Goal: Obtain resource: Download file/media

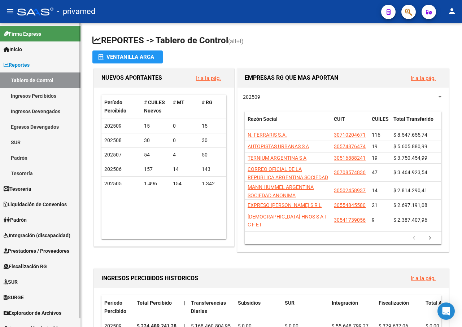
click at [39, 253] on span "Prestadores / Proveedores" at bounding box center [37, 251] width 66 height 8
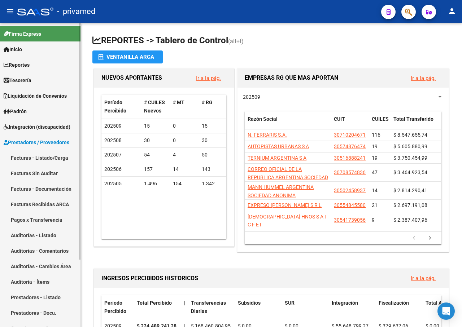
click at [45, 157] on link "Facturas - Listado/Carga" at bounding box center [40, 158] width 80 height 16
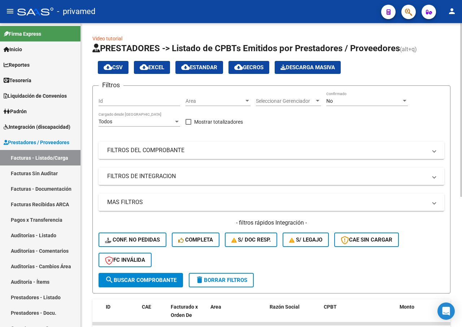
click at [175, 154] on mat-expansion-panel-header "FILTROS DEL COMPROBANTE" at bounding box center [272, 150] width 346 height 17
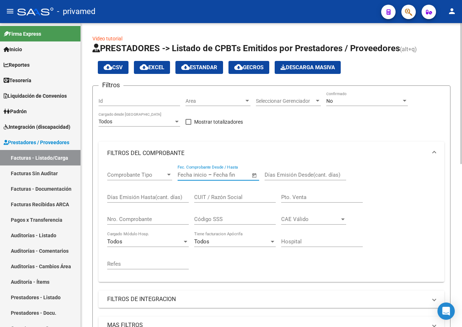
click at [194, 174] on input "text" at bounding box center [192, 175] width 29 height 6
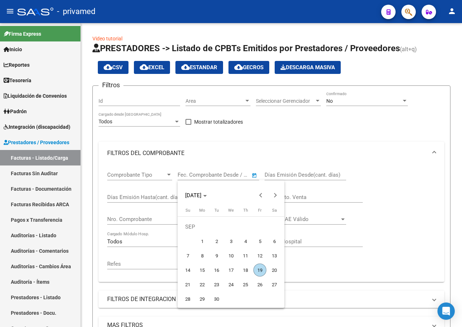
click at [200, 242] on span "1" at bounding box center [202, 241] width 13 height 13
type input "[DATE]"
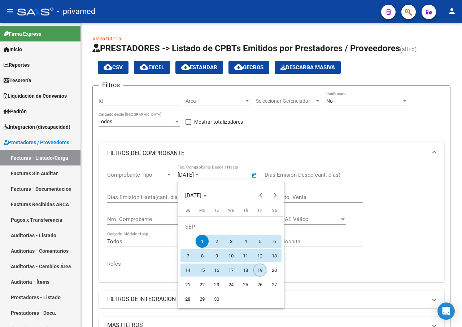
click at [260, 272] on span "19" at bounding box center [259, 270] width 13 height 13
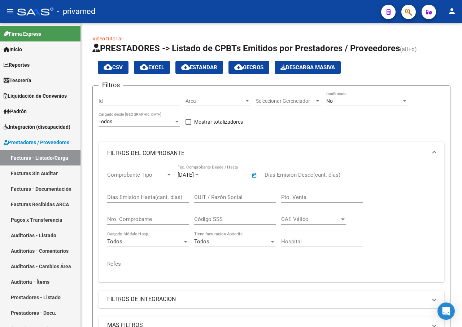
type input "[DATE]"
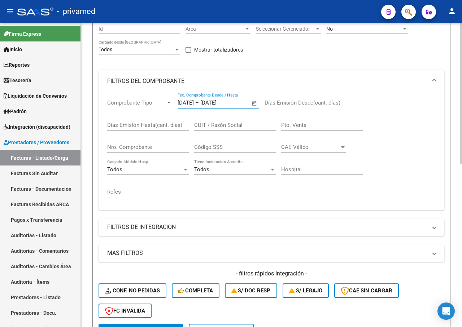
scroll to position [217, 0]
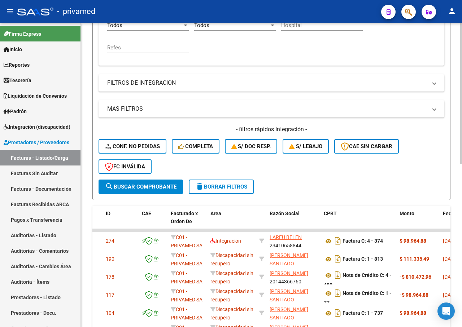
click at [141, 188] on span "search Buscar Comprobante" at bounding box center [140, 187] width 71 height 6
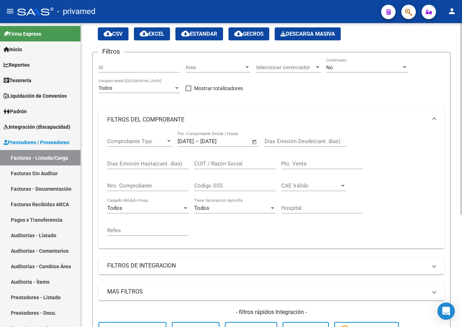
scroll to position [0, 0]
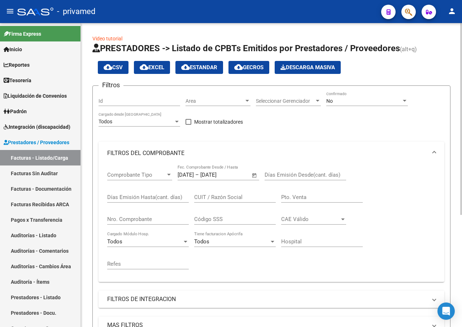
click at [373, 99] on div "No" at bounding box center [363, 101] width 75 height 6
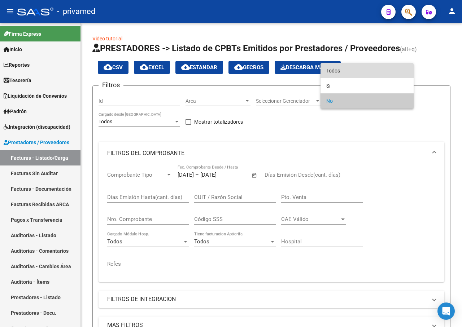
click at [332, 70] on span "Todos" at bounding box center [367, 70] width 82 height 15
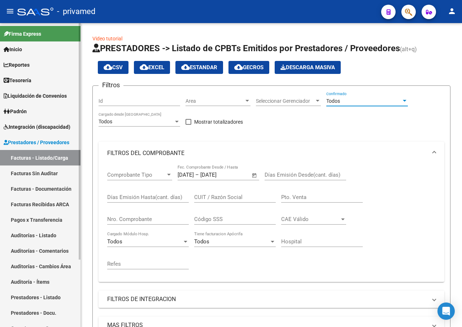
scroll to position [87, 0]
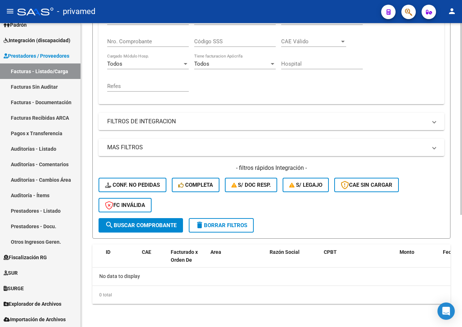
click at [142, 224] on span "search Buscar Comprobante" at bounding box center [140, 225] width 71 height 6
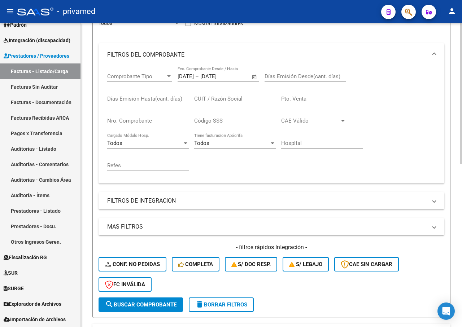
scroll to position [0, 0]
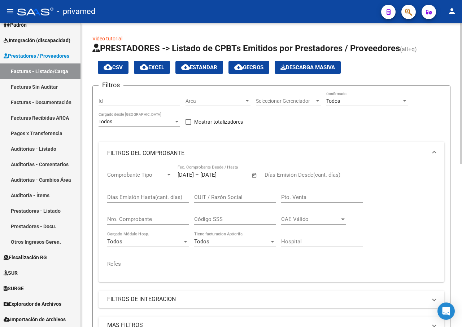
click at [328, 66] on span "Descarga Masiva" at bounding box center [307, 67] width 55 height 6
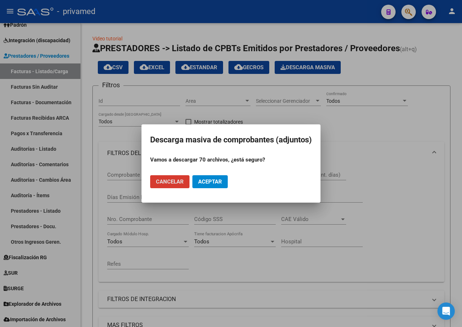
click at [214, 182] on span "Aceptar" at bounding box center [210, 182] width 24 height 6
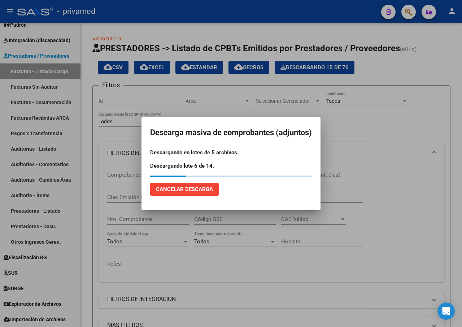
click at [200, 191] on span "Cancelar Descarga" at bounding box center [184, 189] width 57 height 6
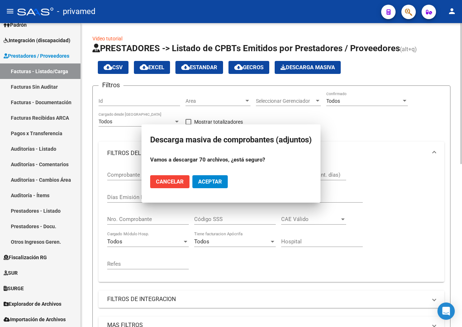
click at [195, 190] on div "CUIT / Razón Social" at bounding box center [235, 195] width 82 height 16
click at [153, 67] on span "cloud_download EXCEL" at bounding box center [152, 67] width 25 height 6
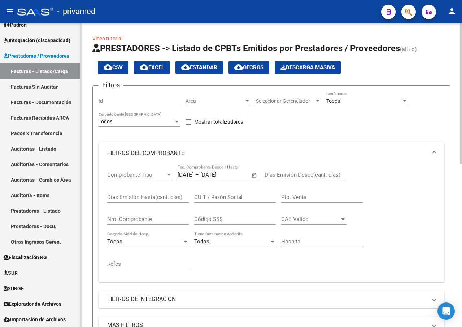
click at [448, 62] on div "cloud_download CSV cloud_download EXCEL cloud_download Estandar cloud_download …" at bounding box center [271, 67] width 358 height 13
click at [223, 197] on input "CUIT / Razón Social" at bounding box center [235, 197] width 82 height 6
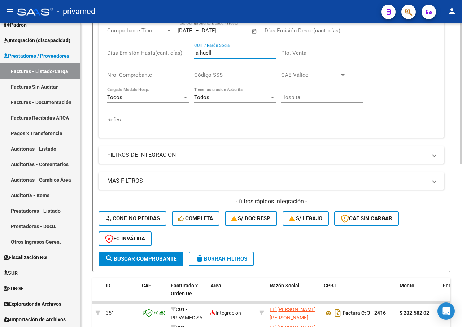
type input "la huell"
click at [168, 258] on span "search Buscar Comprobante" at bounding box center [140, 259] width 71 height 6
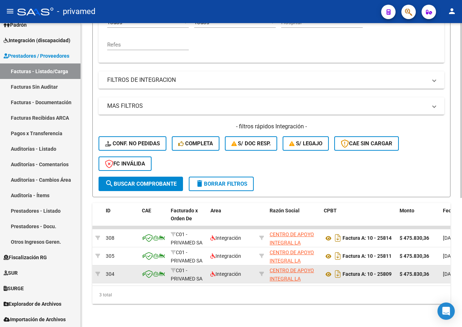
scroll to position [225, 0]
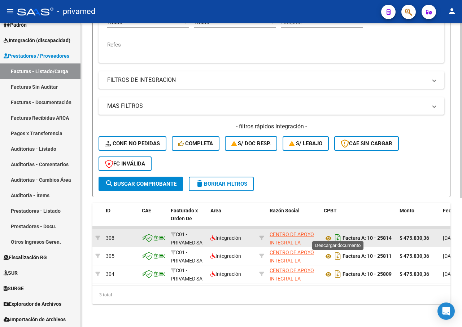
click at [340, 233] on icon "Descargar documento" at bounding box center [337, 238] width 9 height 12
click at [460, 130] on div "Video tutorial PRESTADORES -> Listado de CPBTs Emitidos por Prestadores / Prove…" at bounding box center [271, 66] width 381 height 524
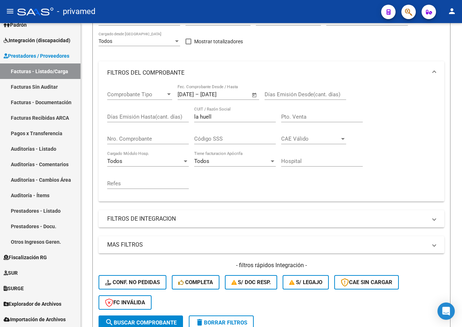
drag, startPoint x: 212, startPoint y: 115, endPoint x: 181, endPoint y: 115, distance: 31.4
click at [181, 115] on div "Comprobante Tipo Comprobante Tipo [DATE] [DATE] – [DATE] [DATE] Fec. Comprobant…" at bounding box center [271, 140] width 328 height 112
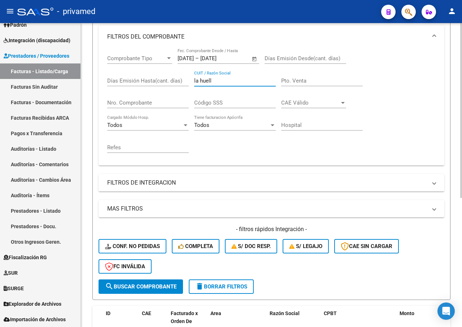
drag, startPoint x: 214, startPoint y: 80, endPoint x: 186, endPoint y: 85, distance: 28.0
click at [186, 85] on div "Comprobante Tipo Comprobante Tipo [DATE] [DATE] – [DATE] [DATE] Fec. Comprobant…" at bounding box center [271, 104] width 328 height 112
click at [165, 286] on span "search Buscar Comprobante" at bounding box center [140, 287] width 71 height 6
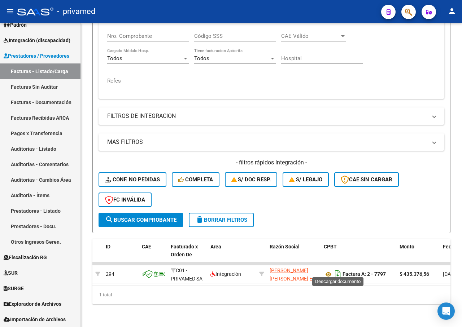
click at [338, 269] on icon "Descargar documento" at bounding box center [337, 275] width 9 height 12
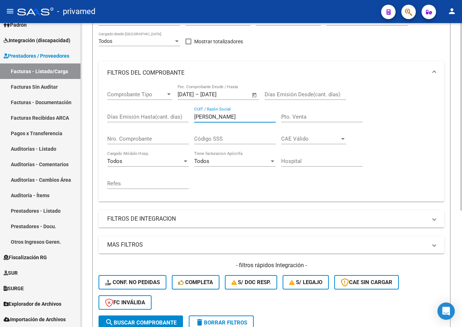
drag, startPoint x: 208, startPoint y: 117, endPoint x: 171, endPoint y: 117, distance: 36.8
click at [171, 117] on div "Comprobante Tipo Comprobante Tipo [DATE] [DATE] – [DATE] [DATE] Fec. Comprobant…" at bounding box center [271, 140] width 328 height 112
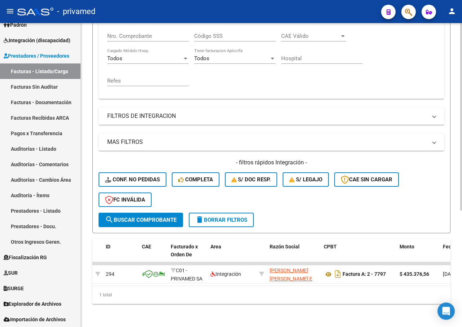
click at [152, 213] on button "search Buscar Comprobante" at bounding box center [141, 220] width 84 height 14
click at [337, 270] on icon "Descargar documento" at bounding box center [337, 275] width 9 height 12
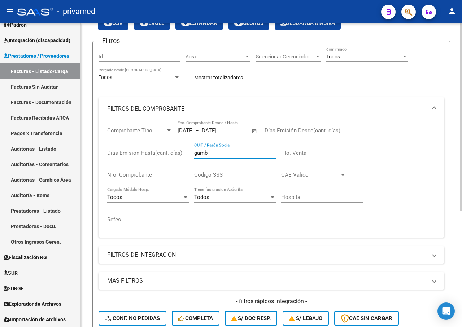
drag, startPoint x: 210, startPoint y: 151, endPoint x: 162, endPoint y: 146, distance: 47.6
click at [162, 146] on div "Comprobante Tipo Comprobante Tipo [DATE] [DATE] – [DATE] [DATE] Fec. Comprobant…" at bounding box center [271, 177] width 328 height 112
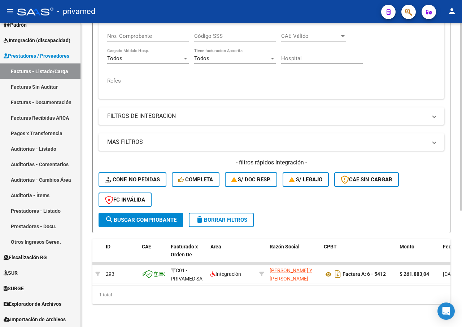
click at [144, 217] on span "search Buscar Comprobante" at bounding box center [140, 220] width 71 height 6
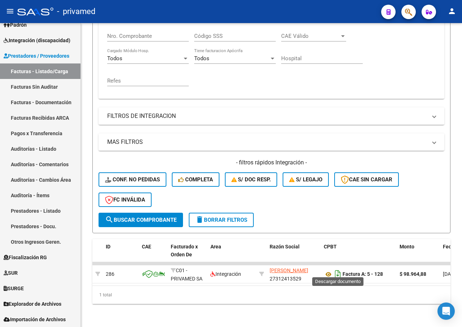
click at [336, 269] on icon "Descargar documento" at bounding box center [337, 275] width 9 height 12
click at [405, 75] on div "Comprobante Tipo Comprobante Tipo [DATE] [DATE] – [DATE] [DATE] Fec. Comprobant…" at bounding box center [271, 38] width 328 height 112
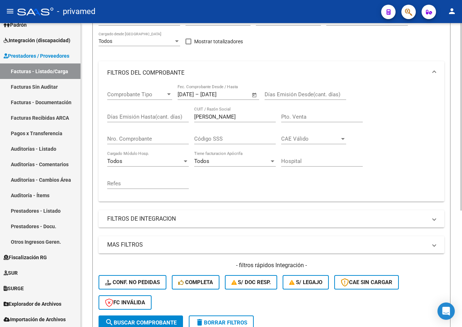
scroll to position [0, 0]
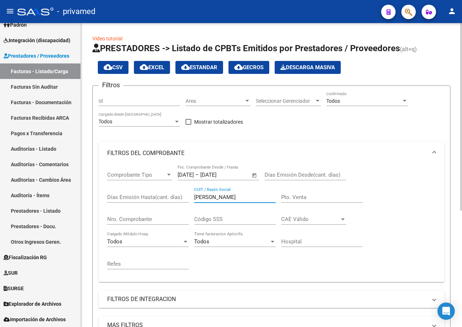
drag, startPoint x: 208, startPoint y: 196, endPoint x: 166, endPoint y: 161, distance: 55.0
click at [161, 192] on div "Comprobante Tipo Comprobante Tipo [DATE] [DATE] – [DATE] [DATE] Fec. Comprobant…" at bounding box center [271, 221] width 328 height 112
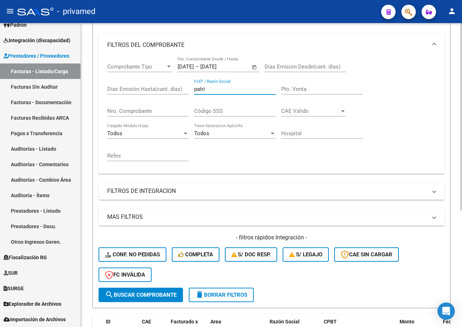
scroll to position [180, 0]
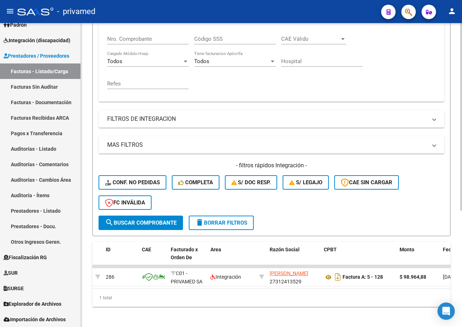
click at [136, 226] on span "search Buscar Comprobante" at bounding box center [140, 223] width 71 height 6
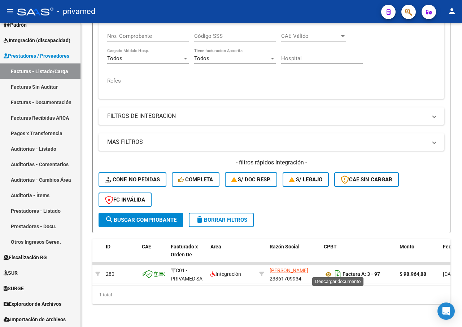
click at [339, 270] on icon "Descargar documento" at bounding box center [337, 275] width 9 height 12
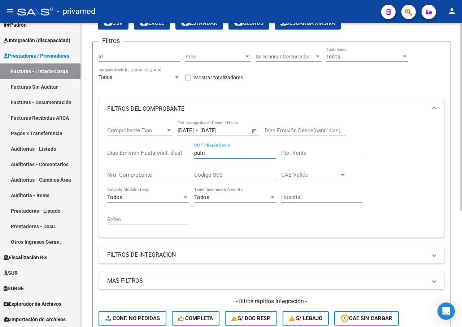
drag, startPoint x: 210, startPoint y: 155, endPoint x: 176, endPoint y: 154, distance: 33.6
click at [176, 154] on div "Comprobante Tipo Comprobante Tipo [DATE] [DATE] – [DATE] [DATE] Fec. Comprobant…" at bounding box center [271, 177] width 328 height 112
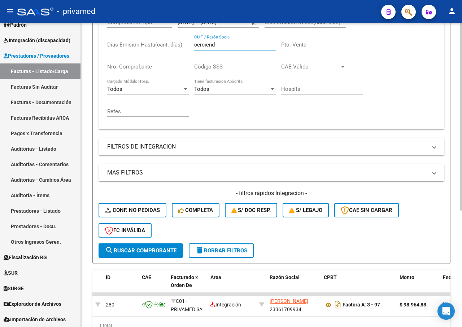
click at [158, 251] on span "search Buscar Comprobante" at bounding box center [140, 251] width 71 height 6
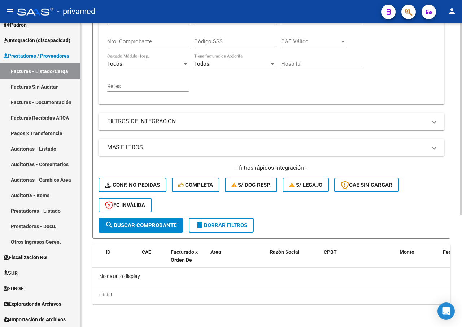
scroll to position [34, 0]
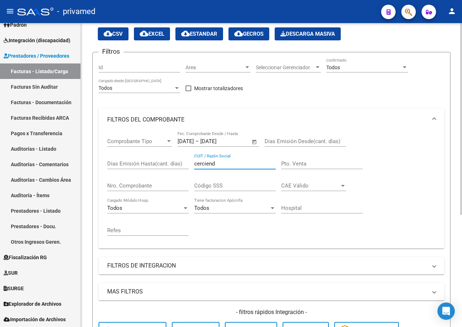
drag, startPoint x: 211, startPoint y: 163, endPoint x: 189, endPoint y: 163, distance: 21.7
click at [189, 163] on div "Comprobante Tipo Comprobante Tipo [DATE] [DATE] – [DATE] [DATE] Fec. Comprobant…" at bounding box center [271, 187] width 328 height 112
click at [200, 161] on input "cerciend" at bounding box center [235, 164] width 82 height 6
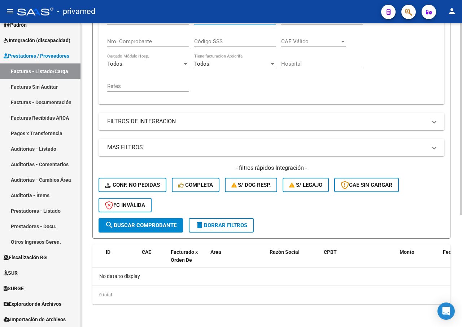
click at [142, 225] on span "search Buscar Comprobante" at bounding box center [140, 225] width 71 height 6
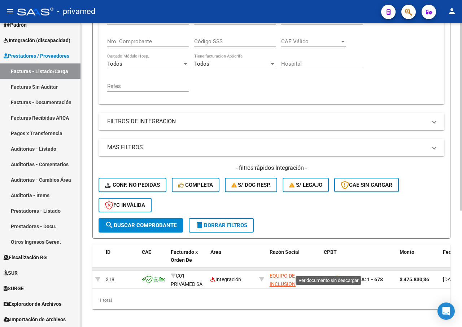
scroll to position [189, 0]
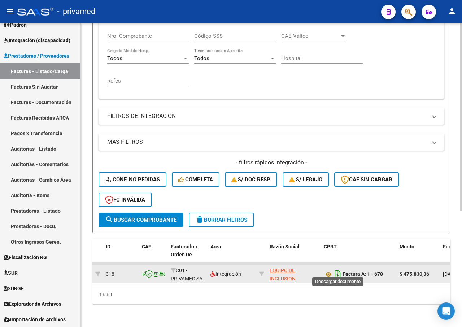
click at [339, 269] on icon "Descargar documento" at bounding box center [337, 275] width 9 height 12
click at [414, 69] on div "Comprobante Tipo Comprobante Tipo [DATE] [DATE] – [DATE] [DATE] Fec. Comprobant…" at bounding box center [271, 38] width 328 height 112
click at [336, 270] on icon "Descargar documento" at bounding box center [337, 275] width 9 height 12
click at [407, 57] on div "Comprobante Tipo Comprobante Tipo [DATE] [DATE] – [DATE] [DATE] Fec. Comprobant…" at bounding box center [271, 38] width 328 height 112
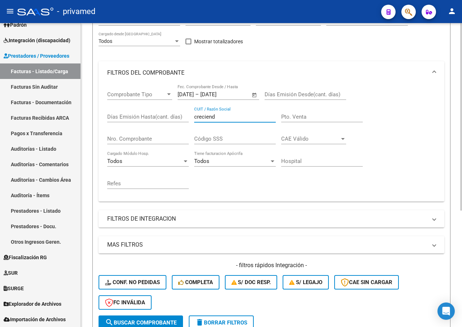
drag, startPoint x: 214, startPoint y: 115, endPoint x: 186, endPoint y: 116, distance: 28.6
click at [186, 116] on div "Comprobante Tipo Comprobante Tipo [DATE] [DATE] – [DATE] [DATE] Fec. Comprobant…" at bounding box center [271, 140] width 328 height 112
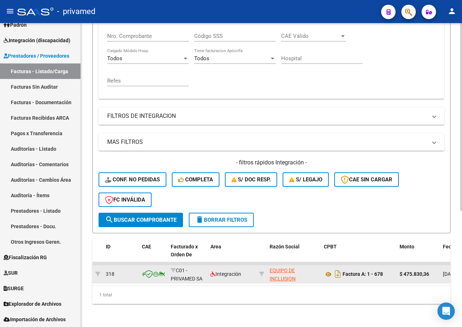
type input "cerca"
click at [161, 217] on span "search Buscar Comprobante" at bounding box center [140, 220] width 71 height 6
click at [338, 269] on icon "Descargar documento" at bounding box center [337, 275] width 9 height 12
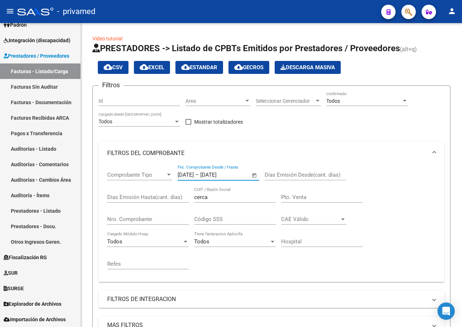
drag, startPoint x: 215, startPoint y: 175, endPoint x: 155, endPoint y: 172, distance: 59.6
click at [155, 172] on div "Comprobante Tipo Comprobante Tipo [DATE] [DATE] – [DATE] [DATE] Fec. Comprobant…" at bounding box center [271, 221] width 328 height 112
click at [199, 173] on span "–" at bounding box center [197, 175] width 4 height 6
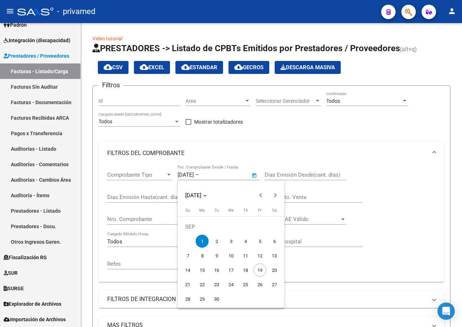
click at [213, 175] on div at bounding box center [231, 163] width 462 height 327
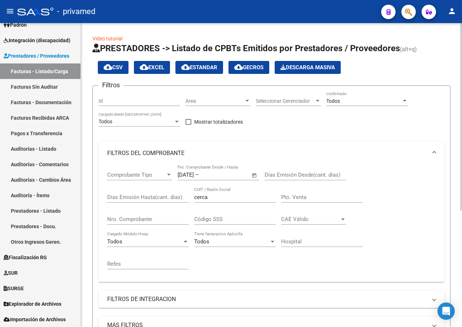
click at [199, 176] on span "–" at bounding box center [197, 175] width 4 height 6
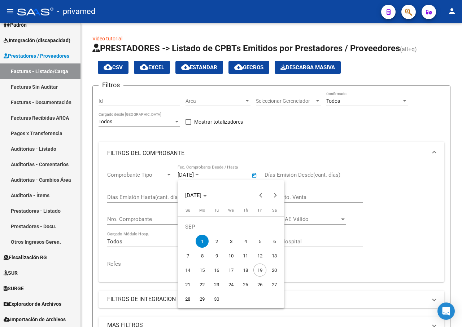
click at [187, 174] on div at bounding box center [231, 163] width 462 height 327
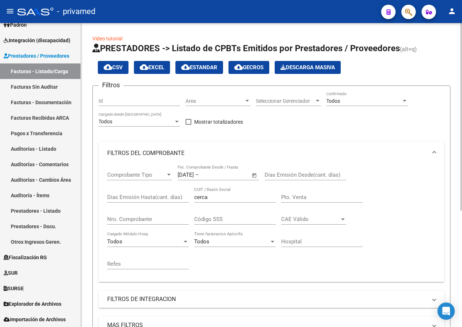
drag, startPoint x: 177, startPoint y: 174, endPoint x: 212, endPoint y: 176, distance: 34.4
click at [212, 176] on div "Comprobante Tipo Comprobante Tipo [DATE] [DATE] – Fecha fin Fec. Comprobante De…" at bounding box center [271, 221] width 328 height 112
click at [193, 154] on mat-panel-title "FILTROS DEL COMPROBANTE" at bounding box center [267, 153] width 320 height 8
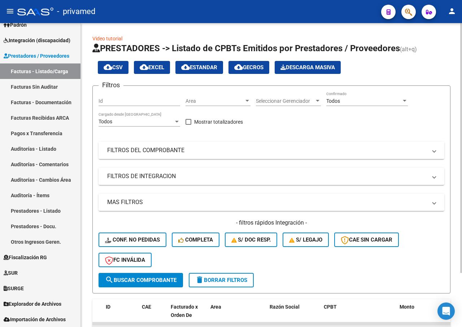
click at [167, 150] on mat-panel-title "FILTROS DEL COMPROBANTE" at bounding box center [267, 151] width 320 height 8
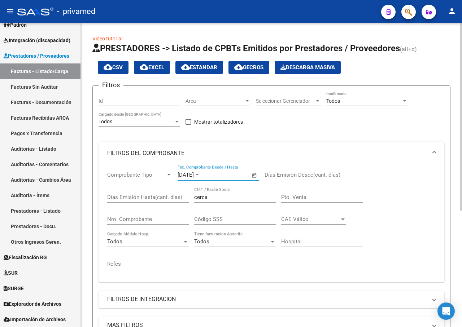
click at [187, 173] on input "[DATE]" at bounding box center [186, 175] width 16 height 6
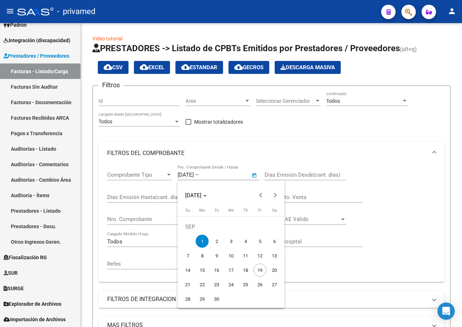
click at [204, 176] on div at bounding box center [231, 163] width 462 height 327
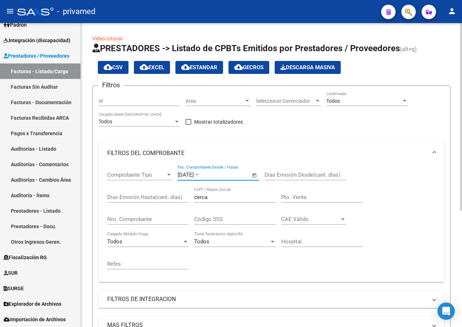
drag, startPoint x: 205, startPoint y: 175, endPoint x: 172, endPoint y: 173, distance: 32.6
click at [172, 173] on div "Comprobante Tipo Comprobante Tipo [DATE] [DATE] – Fecha fin Fec. Comprobante De…" at bounding box center [271, 221] width 328 height 112
click at [314, 142] on mat-expansion-panel-header "FILTROS DEL COMPROBANTE" at bounding box center [272, 153] width 346 height 23
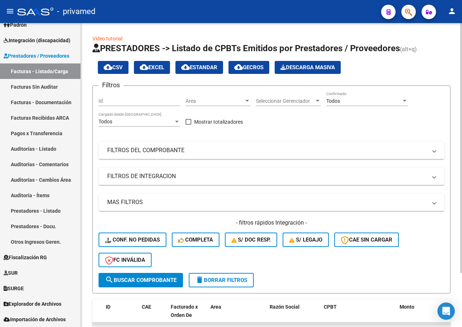
drag, startPoint x: 182, startPoint y: 146, endPoint x: 202, endPoint y: 160, distance: 24.7
click at [182, 147] on mat-panel-title "FILTROS DEL COMPROBANTE" at bounding box center [267, 151] width 320 height 8
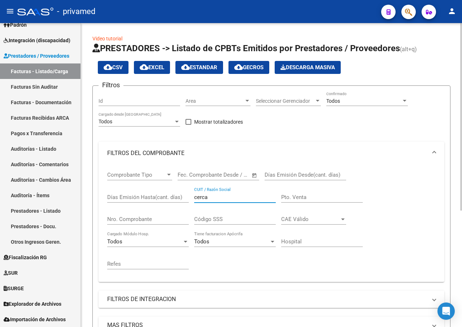
drag, startPoint x: 212, startPoint y: 196, endPoint x: 185, endPoint y: 196, distance: 26.4
click at [185, 196] on div "Comprobante Tipo Comprobante Tipo Fecha inicio – Fecha fin Fec. Comprobante Des…" at bounding box center [271, 221] width 328 height 112
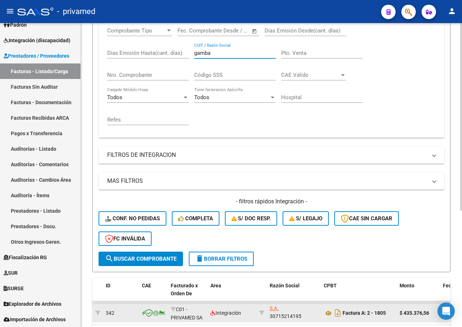
type input "gamba"
click at [131, 257] on span "search Buscar Comprobante" at bounding box center [140, 259] width 71 height 6
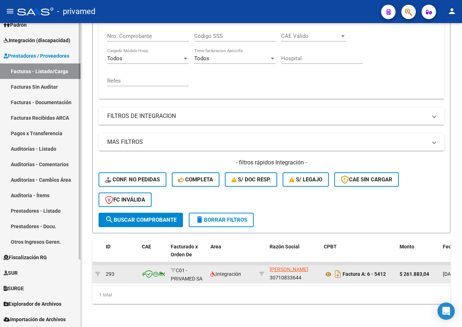
scroll to position [0, 0]
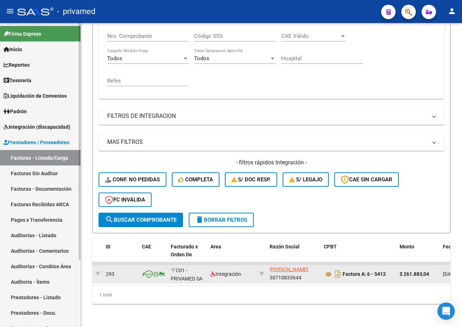
click at [41, 156] on link "Facturas - Listado/Carga" at bounding box center [40, 158] width 80 height 16
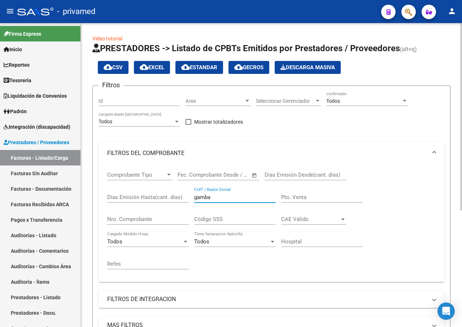
drag, startPoint x: 211, startPoint y: 197, endPoint x: 182, endPoint y: 198, distance: 28.5
click at [182, 198] on div "Comprobante Tipo Comprobante Tipo Fecha inicio – Fecha fin Fec. Comprobante Des…" at bounding box center [271, 221] width 328 height 112
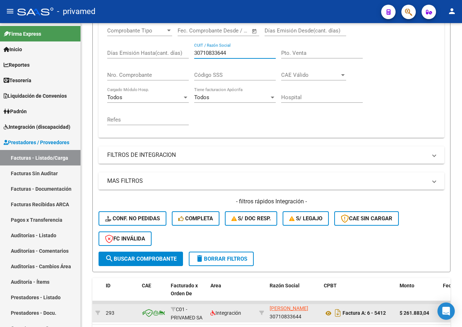
type input "30710833644"
click at [148, 258] on span "search Buscar Comprobante" at bounding box center [140, 259] width 71 height 6
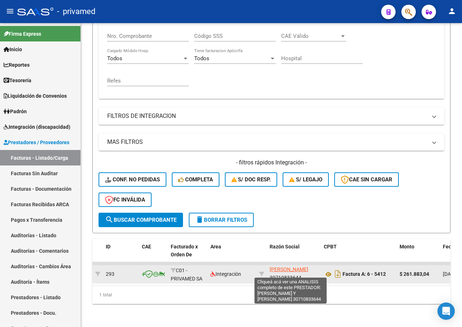
click at [304, 265] on span "[PERSON_NAME] Y [PERSON_NAME]" at bounding box center [291, 265] width 43 height 14
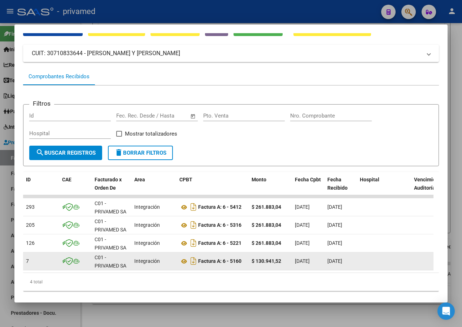
scroll to position [53, 0]
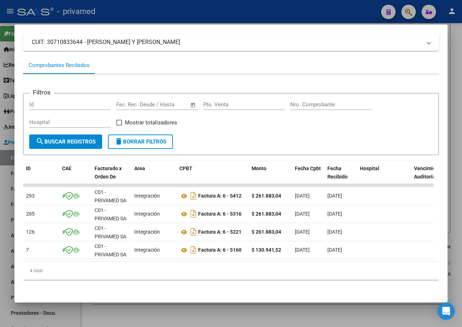
click at [462, 48] on div at bounding box center [231, 163] width 462 height 327
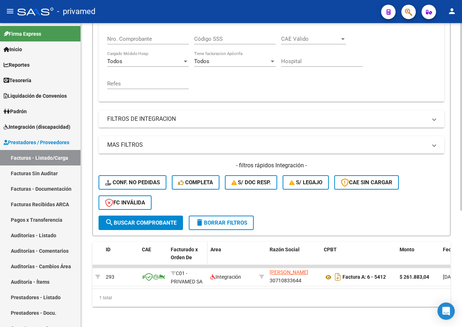
scroll to position [189, 0]
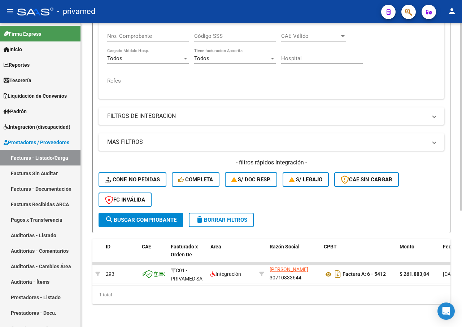
click at [135, 217] on span "search Buscar Comprobante" at bounding box center [140, 220] width 71 height 6
click at [334, 269] on icon "Descargar documento" at bounding box center [337, 275] width 9 height 12
drag, startPoint x: 431, startPoint y: 96, endPoint x: 423, endPoint y: 79, distance: 17.8
click at [430, 96] on div "Filtros Id Area Area Seleccionar Gerenciador Seleccionar Gerenciador Todos Conf…" at bounding box center [272, 60] width 346 height 305
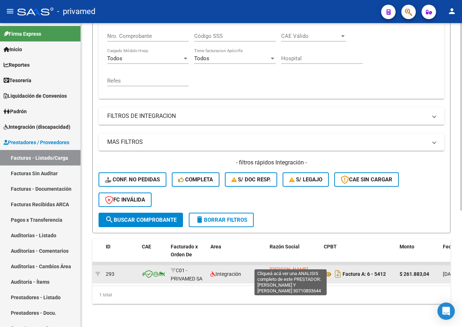
click at [281, 264] on span "[PERSON_NAME] Y [PERSON_NAME]" at bounding box center [291, 265] width 43 height 14
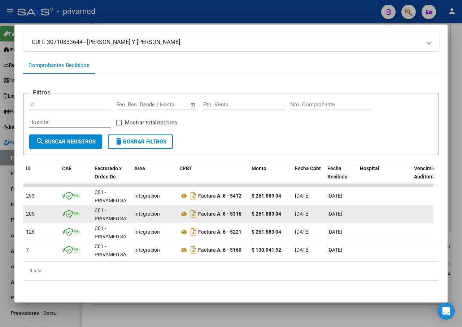
scroll to position [0, 0]
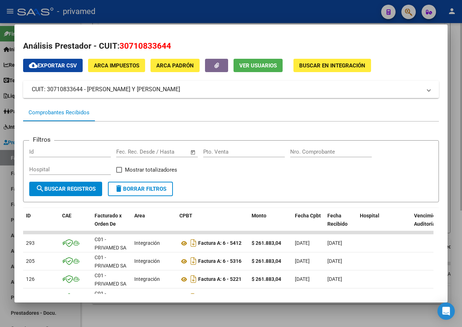
click at [455, 76] on div at bounding box center [231, 163] width 462 height 327
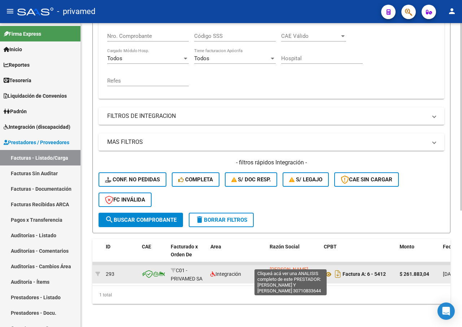
click at [285, 263] on span "[PERSON_NAME] Y [PERSON_NAME]" at bounding box center [291, 265] width 43 height 14
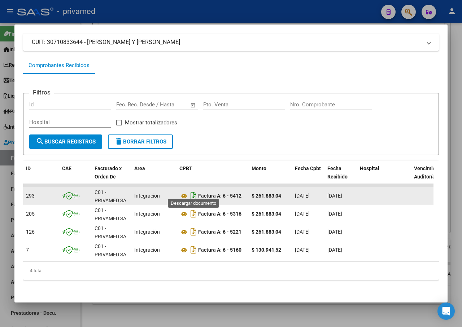
click at [195, 190] on icon "Descargar documento" at bounding box center [193, 196] width 9 height 12
click at [461, 42] on div at bounding box center [231, 163] width 462 height 327
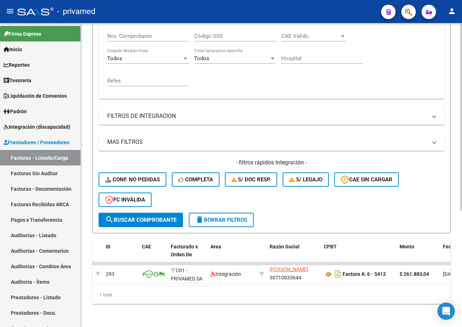
scroll to position [8, 0]
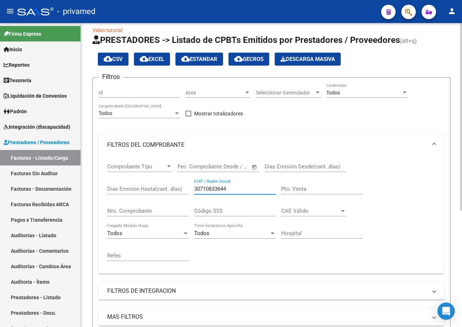
drag, startPoint x: 223, startPoint y: 190, endPoint x: 156, endPoint y: 160, distance: 73.8
click at [145, 181] on div "Comprobante Tipo Comprobante Tipo Fecha inicio – Fecha fin Fec. Comprobante Des…" at bounding box center [271, 213] width 328 height 112
type input "D"
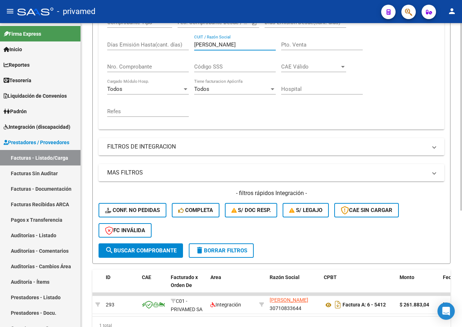
click at [148, 247] on button "search Buscar Comprobante" at bounding box center [141, 251] width 84 height 14
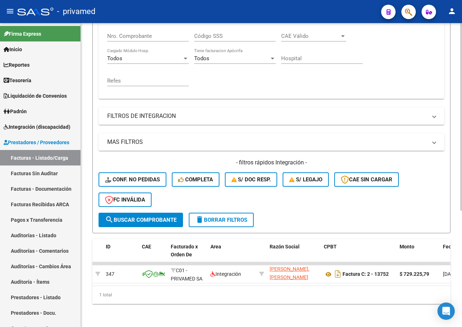
scroll to position [8, 0]
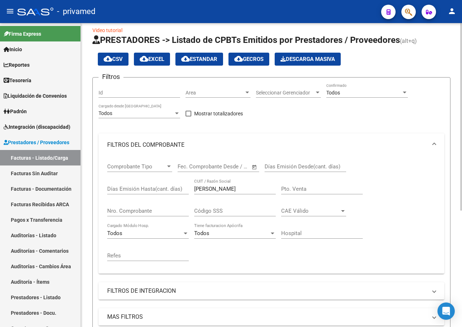
click at [218, 185] on div "[PERSON_NAME] CUIT / Razón Social" at bounding box center [235, 187] width 82 height 16
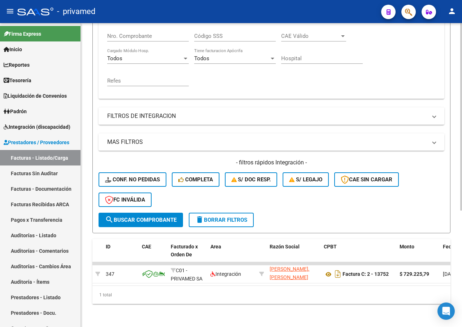
click at [147, 217] on span "search Buscar Comprobante" at bounding box center [140, 220] width 71 height 6
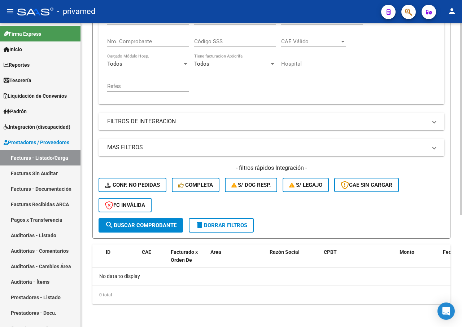
scroll to position [0, 0]
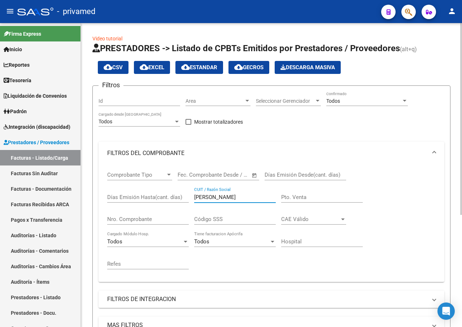
drag, startPoint x: 236, startPoint y: 196, endPoint x: 214, endPoint y: 193, distance: 21.8
click at [214, 193] on div "[PERSON_NAME] CUIT / Razón Social" at bounding box center [235, 195] width 82 height 16
type input "G"
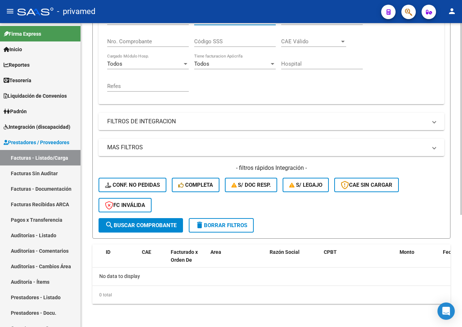
click at [157, 226] on span "search Buscar Comprobante" at bounding box center [140, 225] width 71 height 6
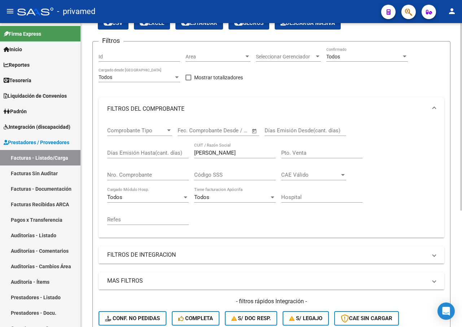
scroll to position [189, 0]
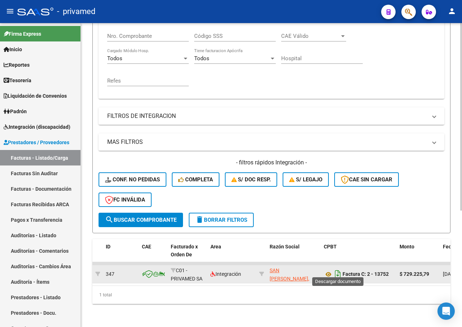
click at [338, 269] on icon "Descargar documento" at bounding box center [337, 275] width 9 height 12
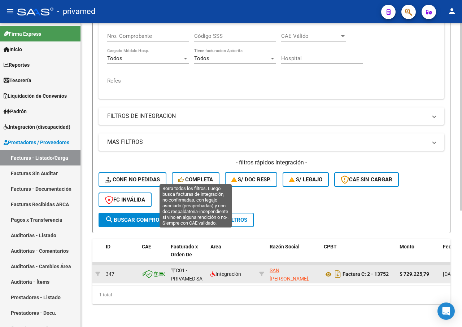
scroll to position [8, 0]
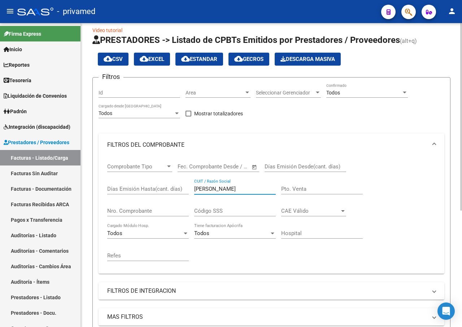
drag, startPoint x: 225, startPoint y: 191, endPoint x: 182, endPoint y: 183, distance: 43.6
click at [182, 184] on div "Comprobante Tipo Comprobante Tipo Fecha inicio – Fecha fin Fec. Comprobante Des…" at bounding box center [271, 213] width 328 height 112
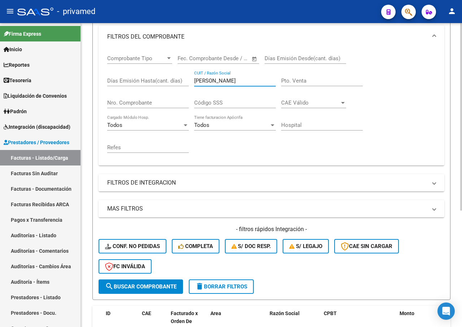
type input "[PERSON_NAME]"
click at [119, 282] on button "search Buscar Comprobante" at bounding box center [141, 287] width 84 height 14
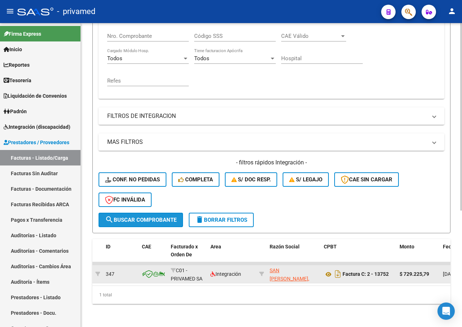
click at [143, 217] on span "search Buscar Comprobante" at bounding box center [140, 220] width 71 height 6
click at [148, 217] on span "search Buscar Comprobante" at bounding box center [140, 220] width 71 height 6
drag, startPoint x: 284, startPoint y: 300, endPoint x: 300, endPoint y: 300, distance: 15.5
click at [284, 300] on div "1 total" at bounding box center [271, 295] width 358 height 18
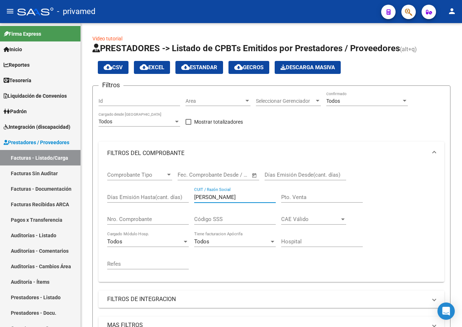
drag, startPoint x: 218, startPoint y: 198, endPoint x: 233, endPoint y: 114, distance: 85.1
click at [180, 195] on div "Comprobante Tipo Comprobante Tipo Fecha inicio – Fecha fin Fec. Comprobante Des…" at bounding box center [271, 221] width 328 height 112
type input "G"
